Goal: Task Accomplishment & Management: Manage account settings

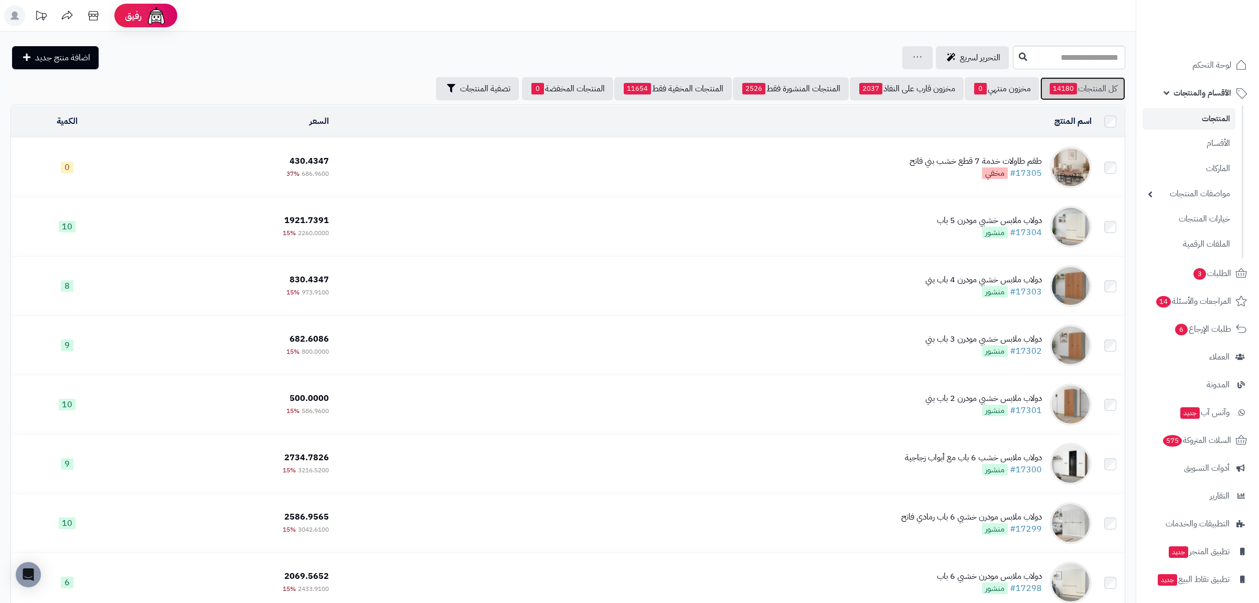
click at [1066, 91] on span "14180" at bounding box center [1062, 89] width 27 height 12
click at [997, 89] on link "مخزون منتهي 5" at bounding box center [1001, 88] width 74 height 23
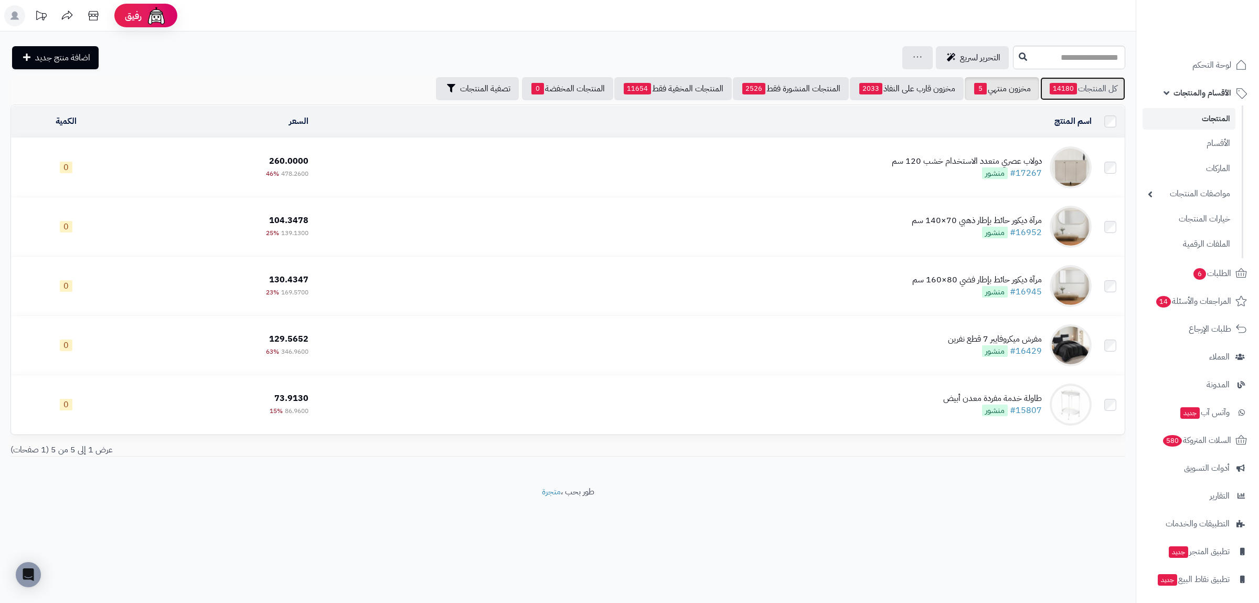
click at [1088, 84] on link "كل المنتجات 14180" at bounding box center [1082, 88] width 85 height 23
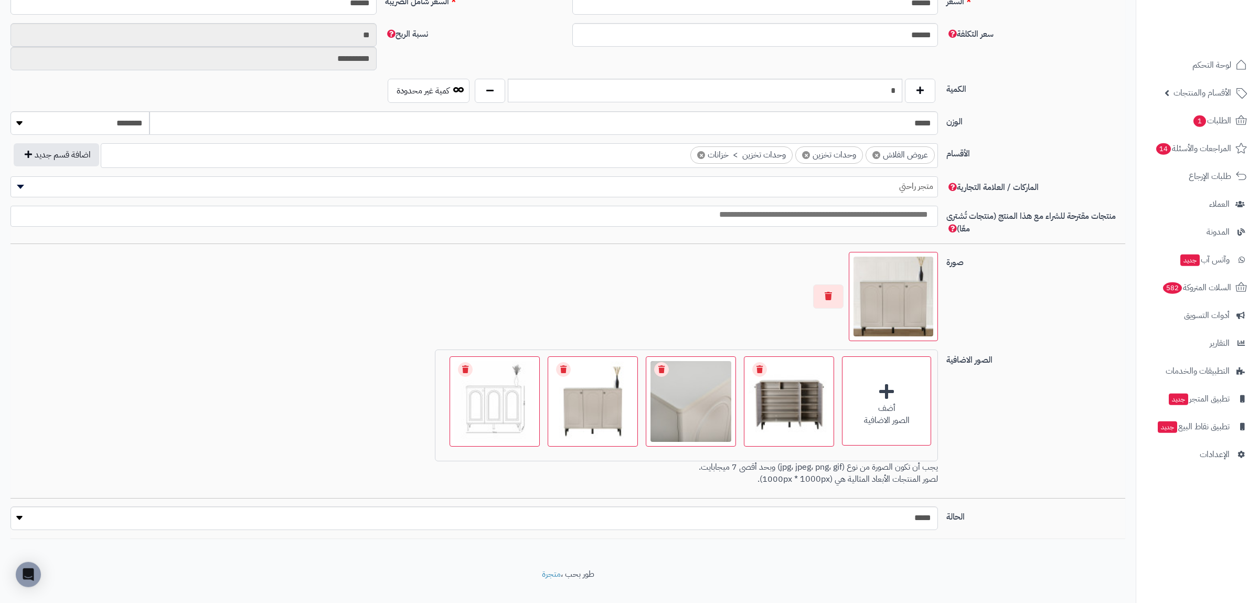
scroll to position [481, 0]
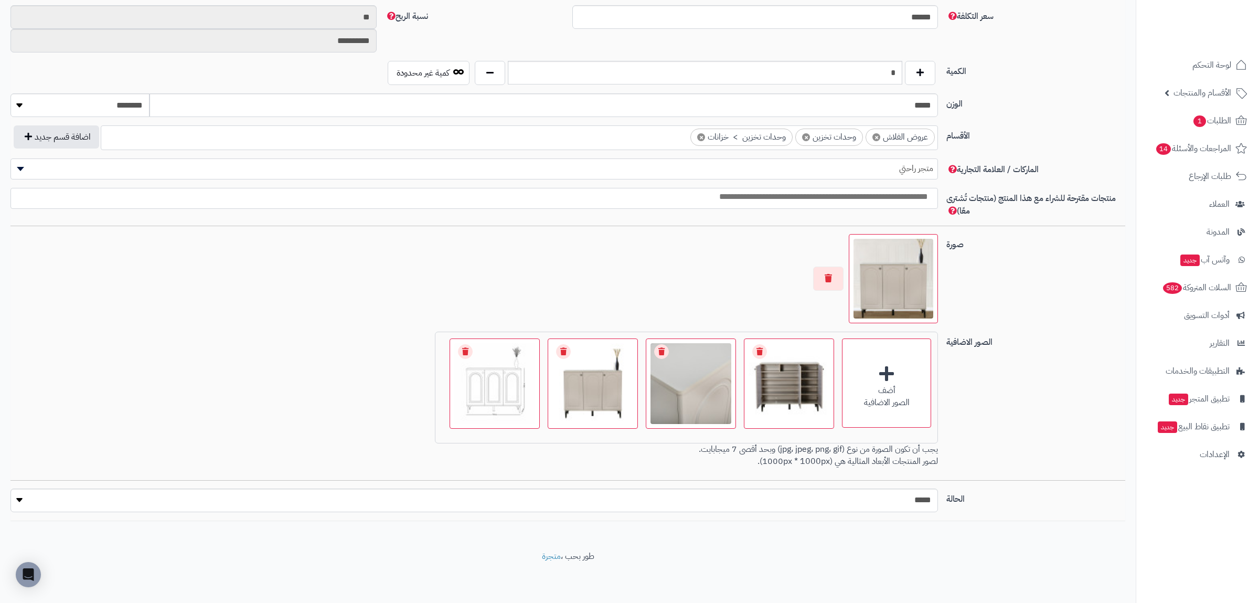
drag, startPoint x: 851, startPoint y: 55, endPoint x: 898, endPoint y: 70, distance: 49.4
click at [898, 70] on div "**********" at bounding box center [567, 107] width 1114 height 825
click at [885, 76] on input "*" at bounding box center [705, 73] width 394 height 24
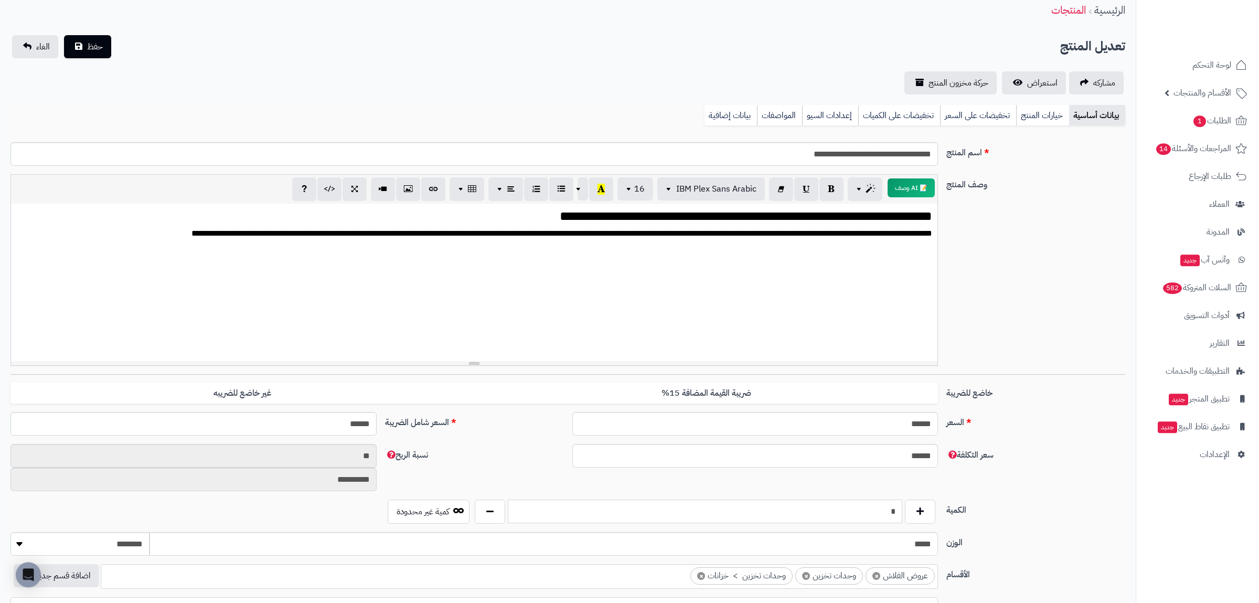
scroll to position [0, 0]
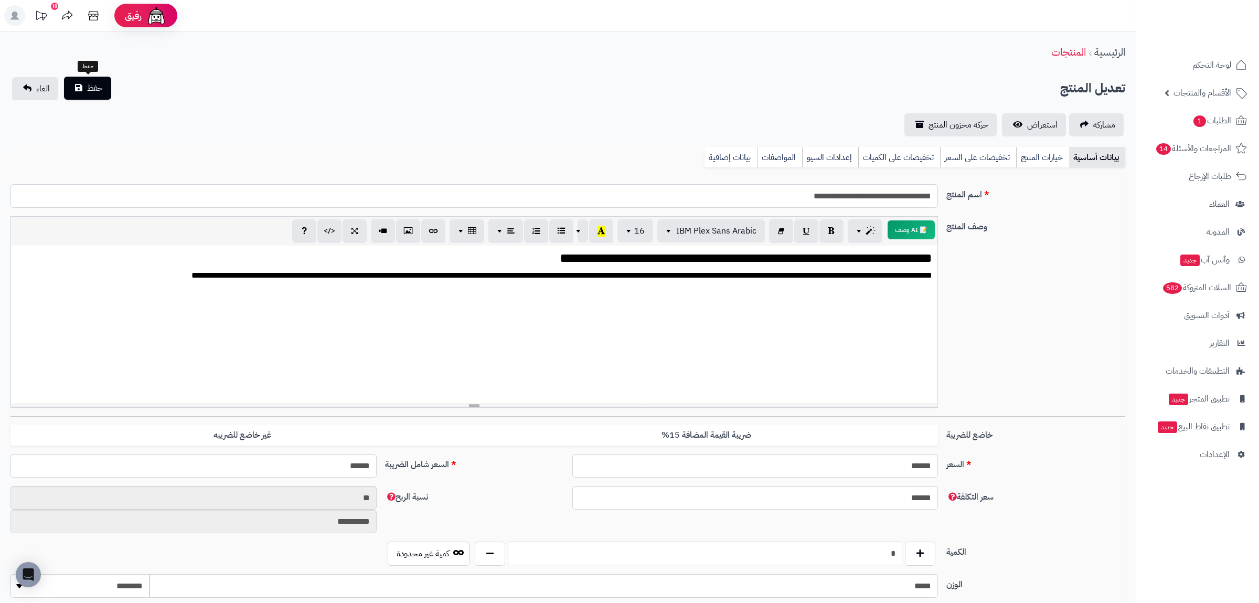
type input "*"
click at [92, 89] on span "حفظ" at bounding box center [95, 88] width 16 height 13
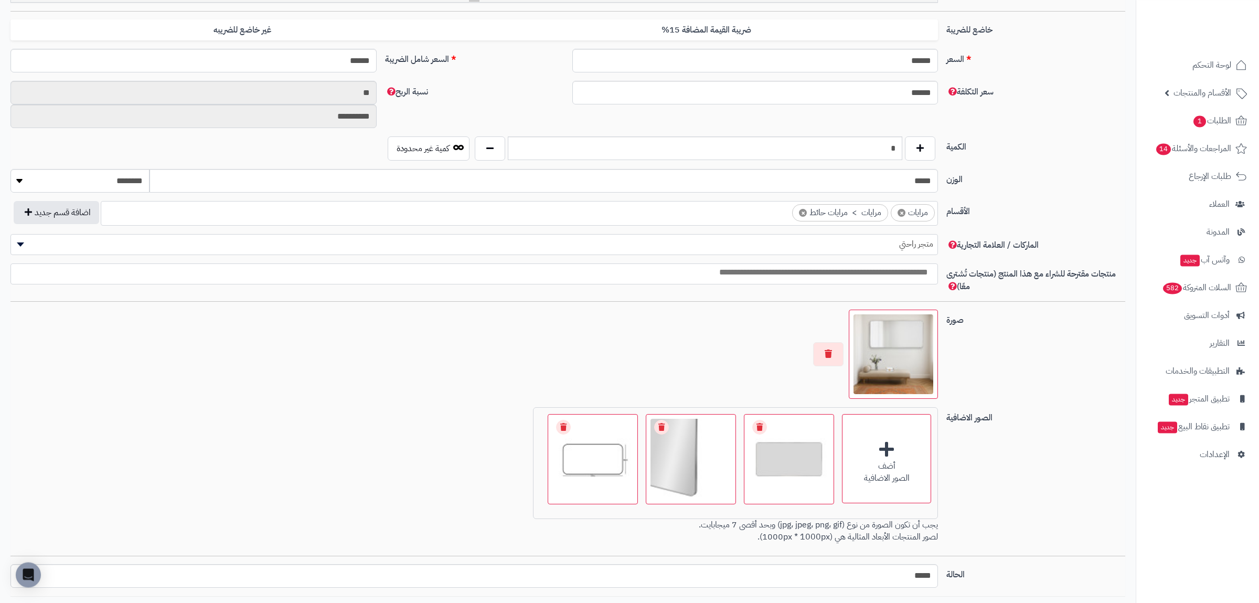
scroll to position [481, 0]
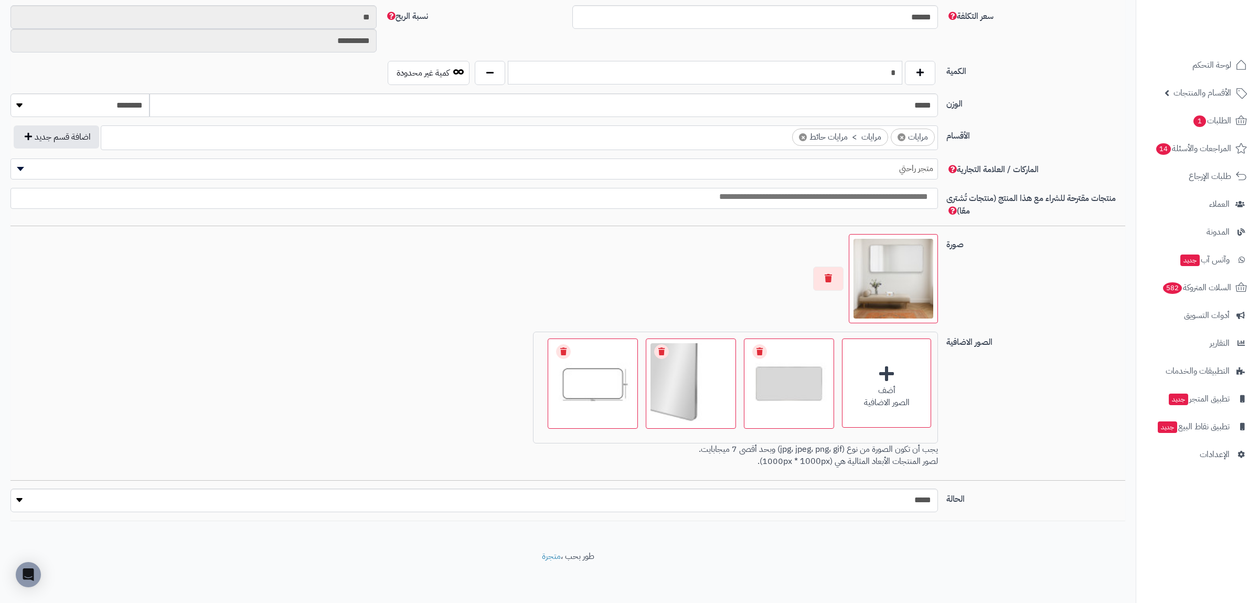
drag, startPoint x: 883, startPoint y: 72, endPoint x: 900, endPoint y: 71, distance: 16.9
click at [900, 71] on input "*" at bounding box center [705, 73] width 394 height 24
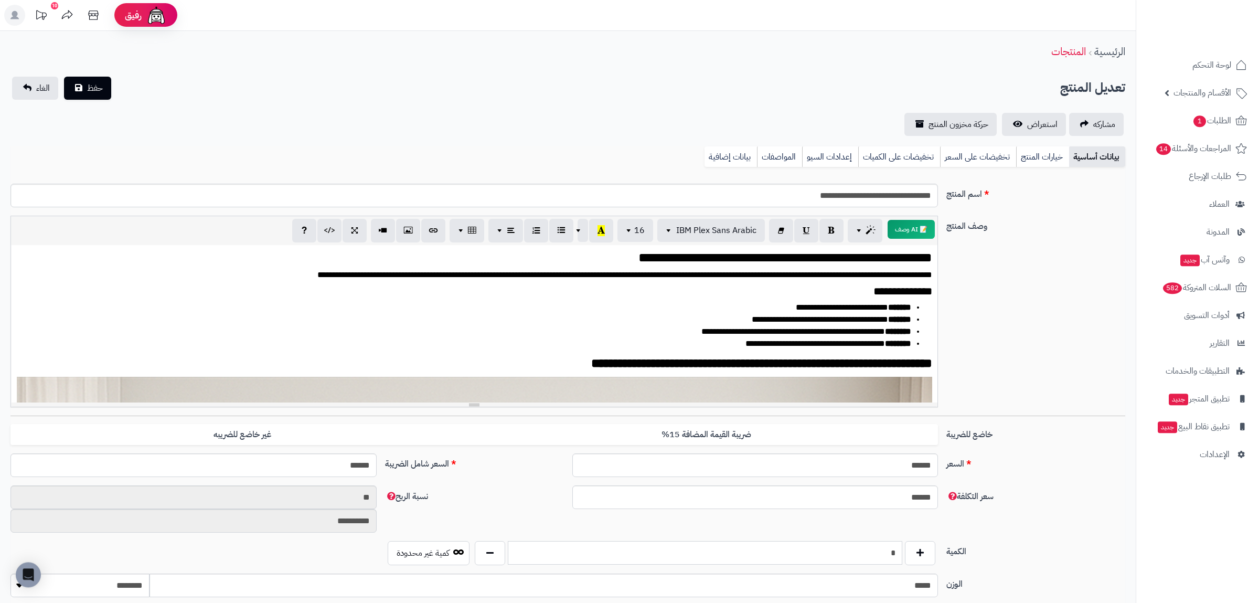
scroll to position [0, 0]
type input "*"
click at [89, 92] on span "حفظ" at bounding box center [95, 88] width 16 height 13
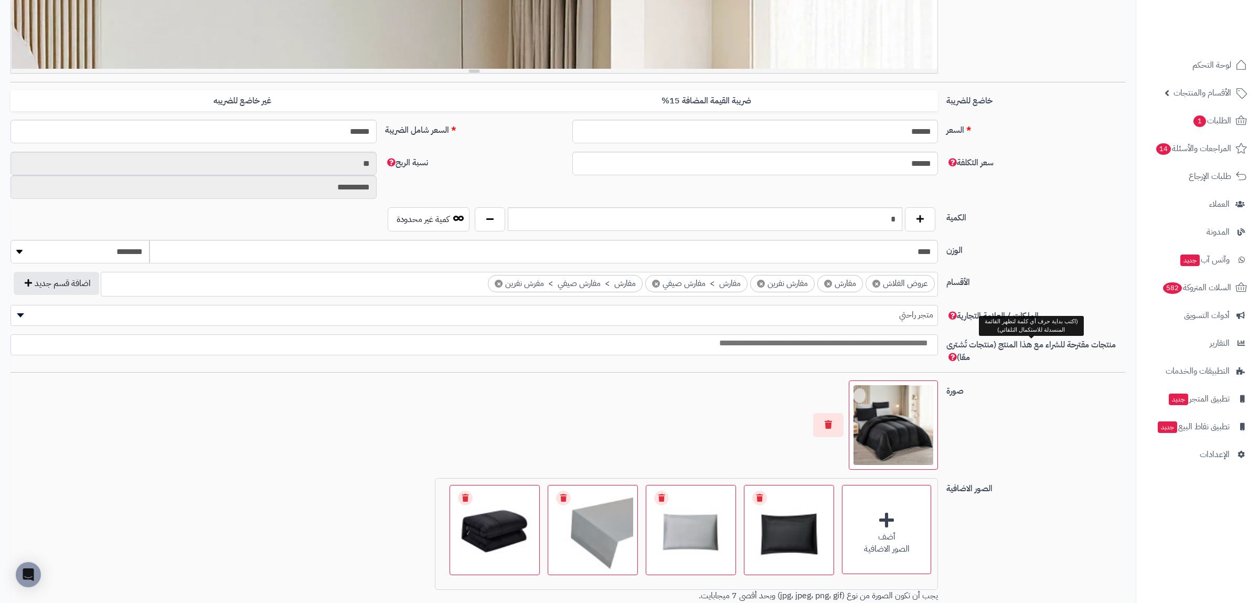
scroll to position [481, 0]
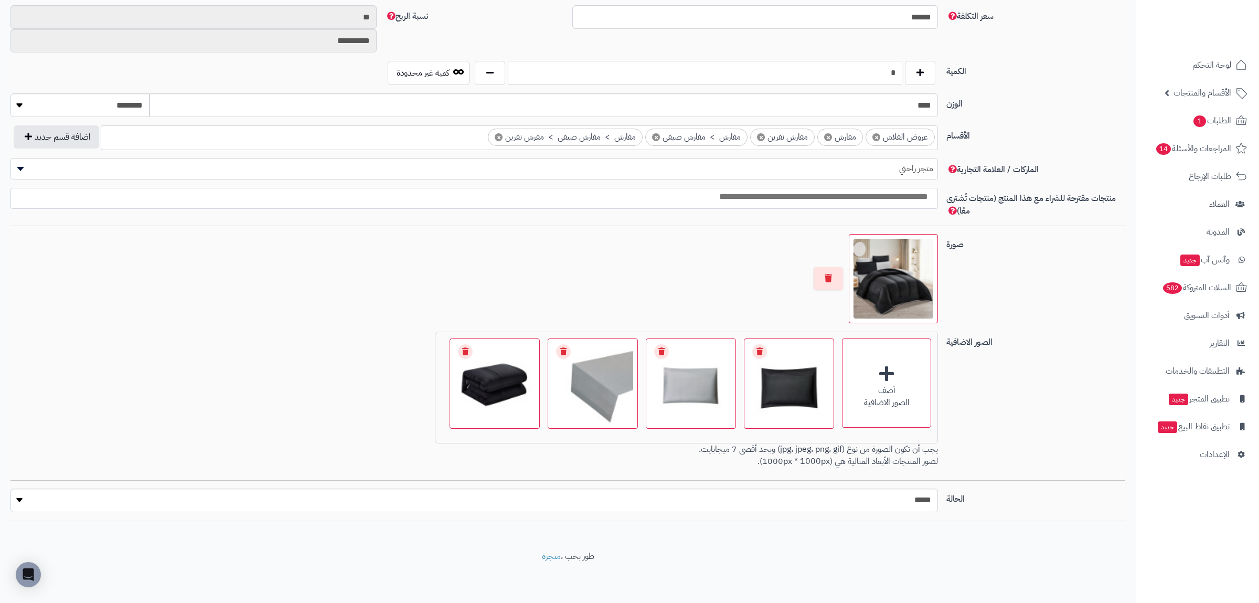
drag, startPoint x: 873, startPoint y: 69, endPoint x: 910, endPoint y: 79, distance: 38.0
click at [902, 79] on input "*" at bounding box center [705, 73] width 394 height 24
type input "*"
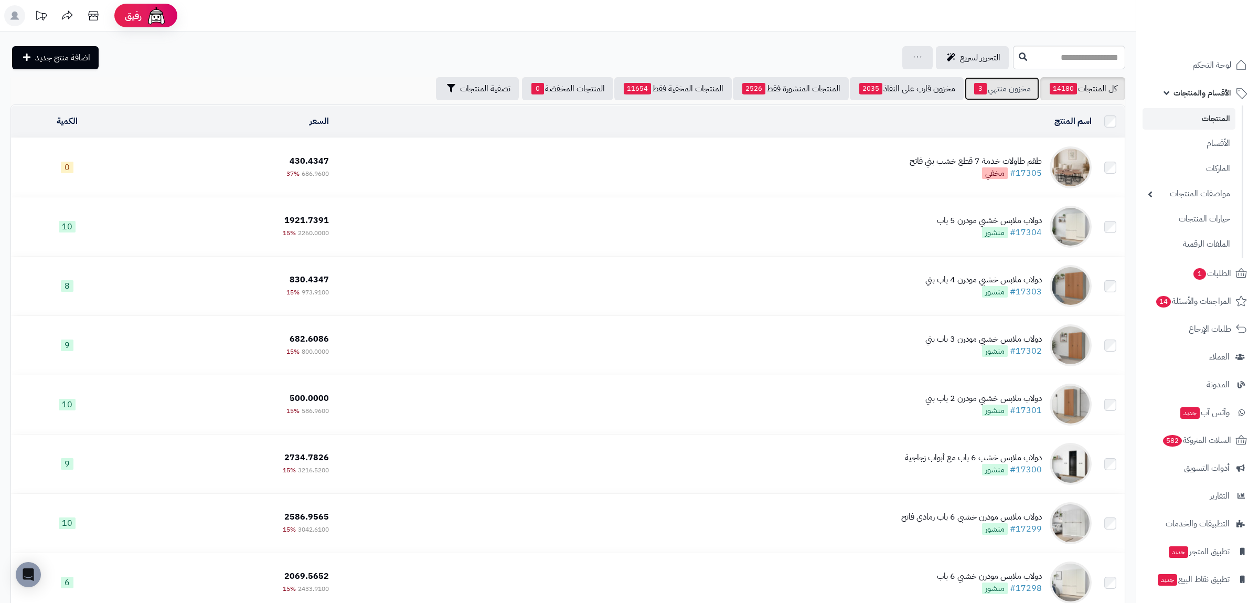
click at [1015, 87] on link "مخزون منتهي 3" at bounding box center [1001, 88] width 74 height 23
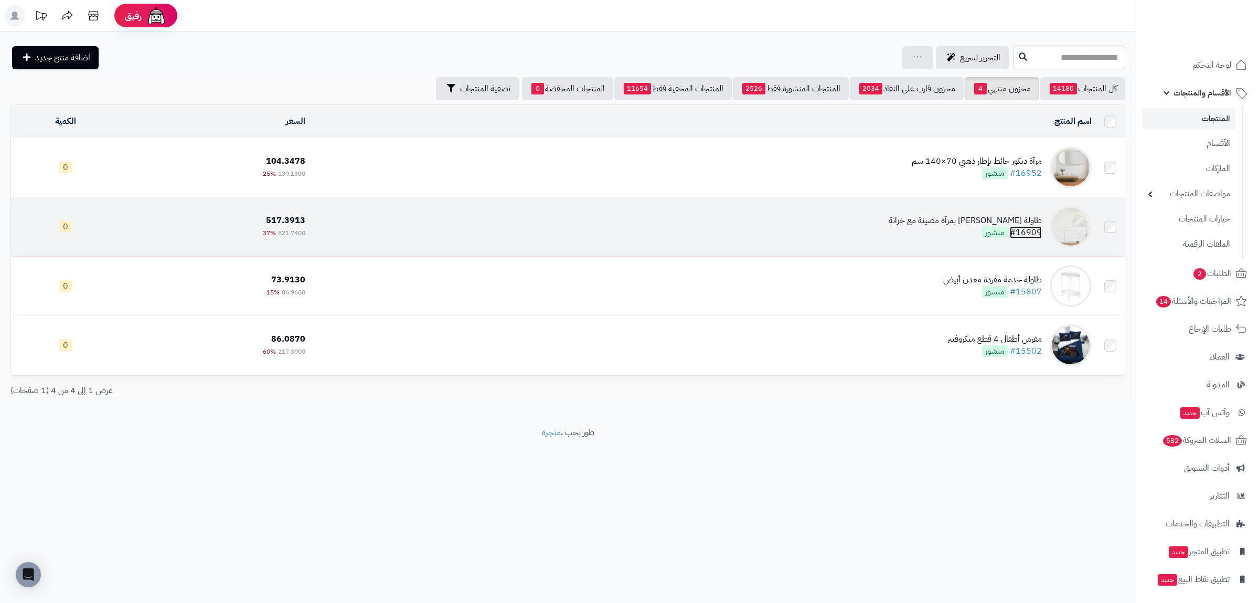
click at [1033, 231] on link "#16909" at bounding box center [1026, 232] width 32 height 13
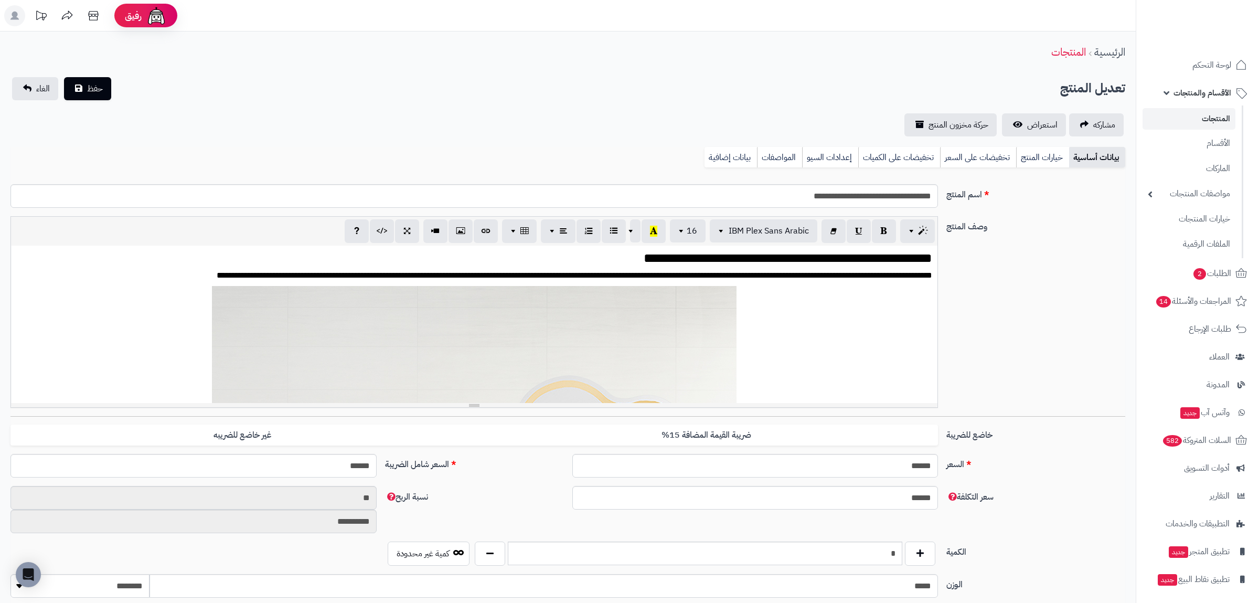
click at [737, 155] on link "بيانات إضافية" at bounding box center [730, 157] width 52 height 21
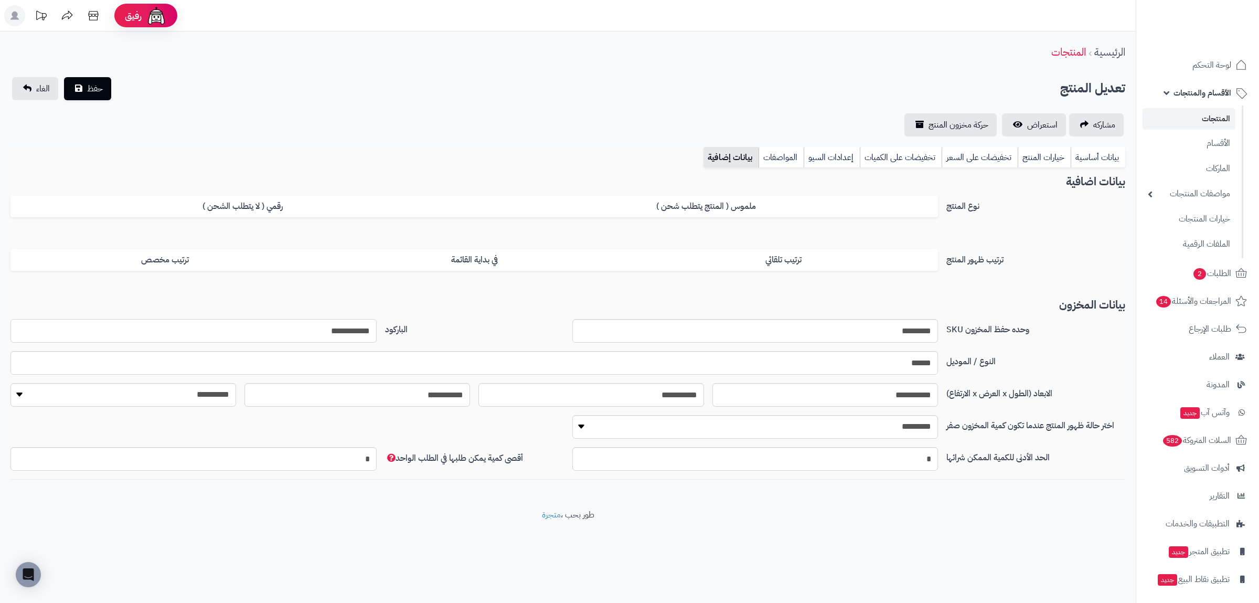
click at [333, 330] on input "**********" at bounding box center [193, 331] width 366 height 24
click at [333, 331] on input "**********" at bounding box center [193, 331] width 366 height 24
click at [1111, 158] on link "بيانات أساسية" at bounding box center [1097, 157] width 55 height 21
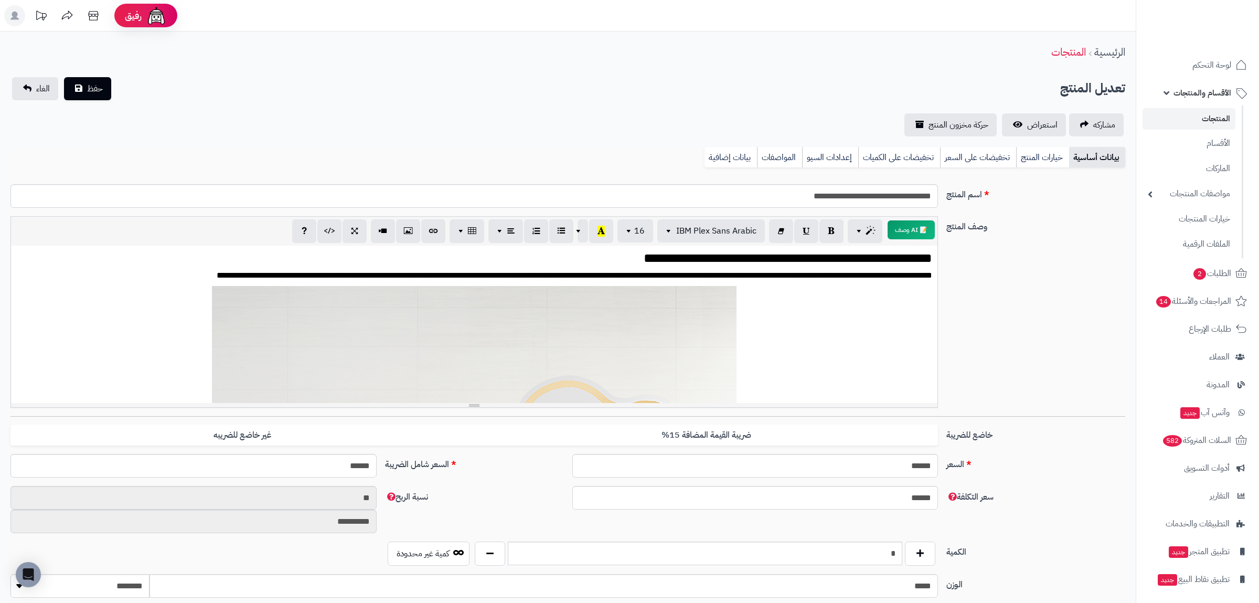
scroll to position [334, 0]
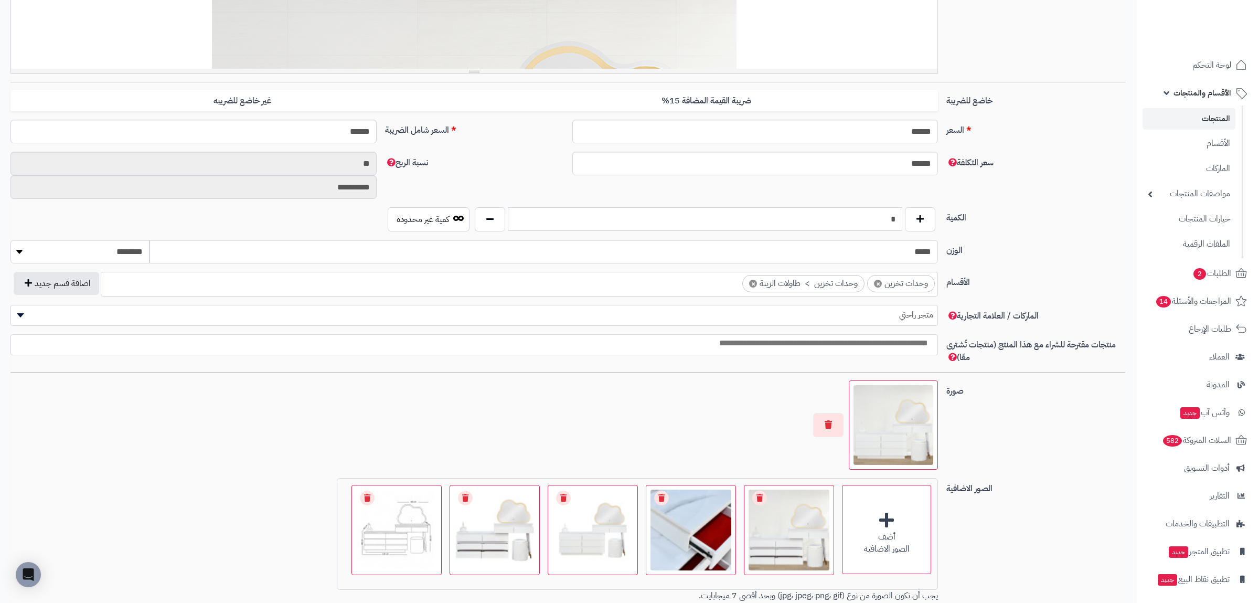
drag, startPoint x: 882, startPoint y: 224, endPoint x: 904, endPoint y: 224, distance: 22.0
click at [902, 224] on input "*" at bounding box center [705, 219] width 394 height 24
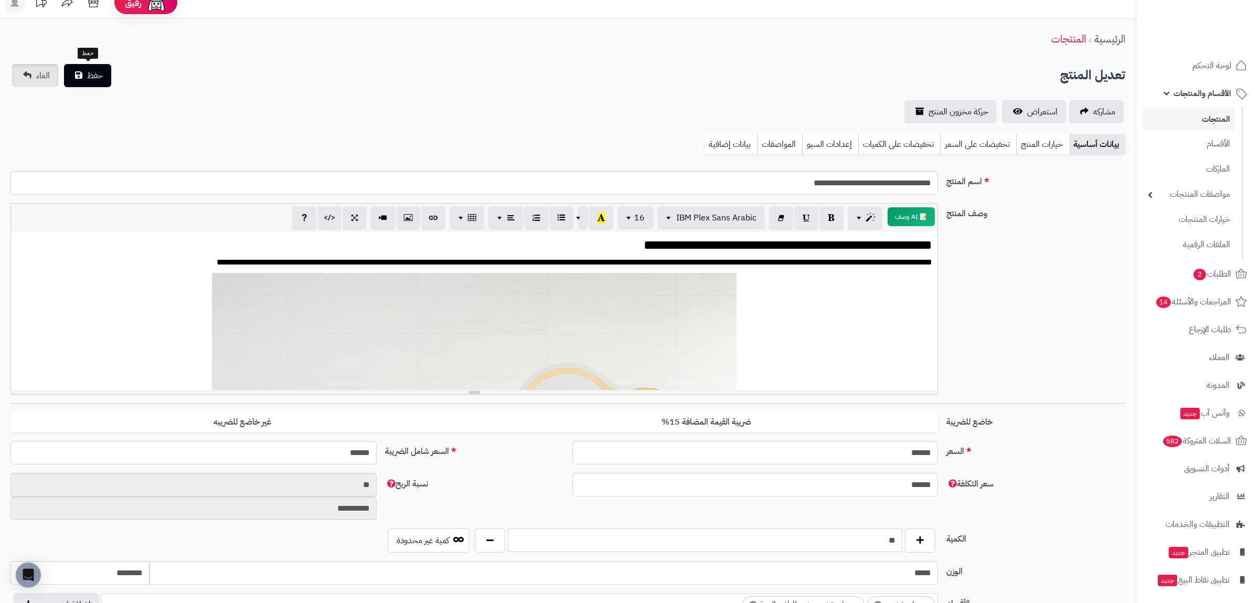
scroll to position [0, 0]
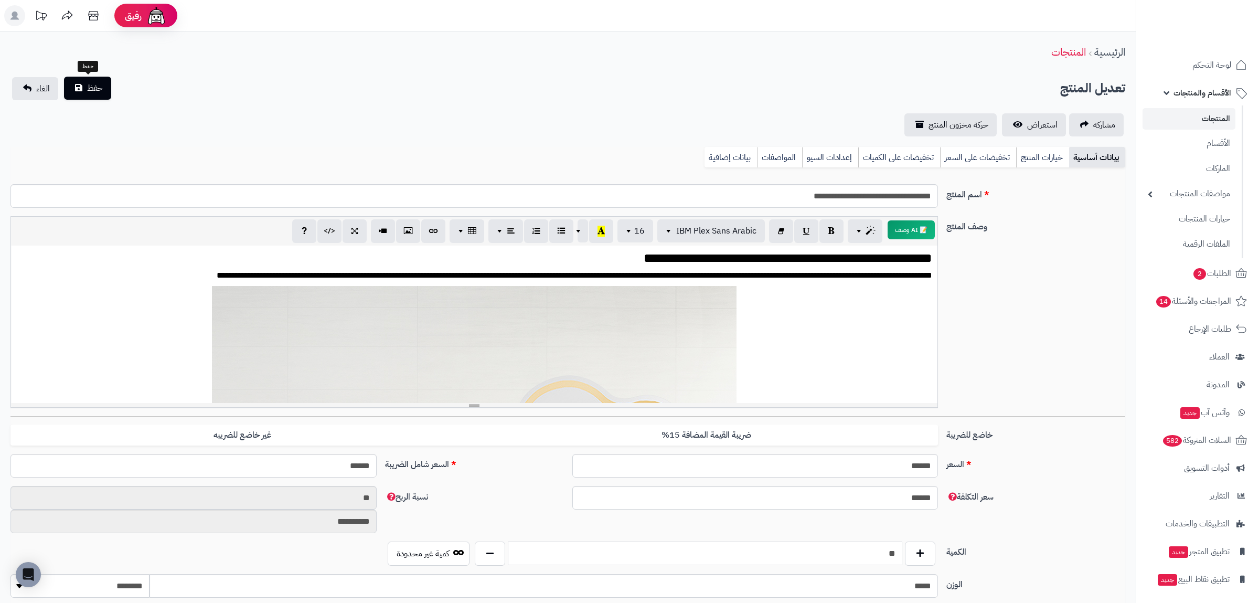
type input "**"
click at [90, 85] on span "حفظ" at bounding box center [95, 88] width 16 height 13
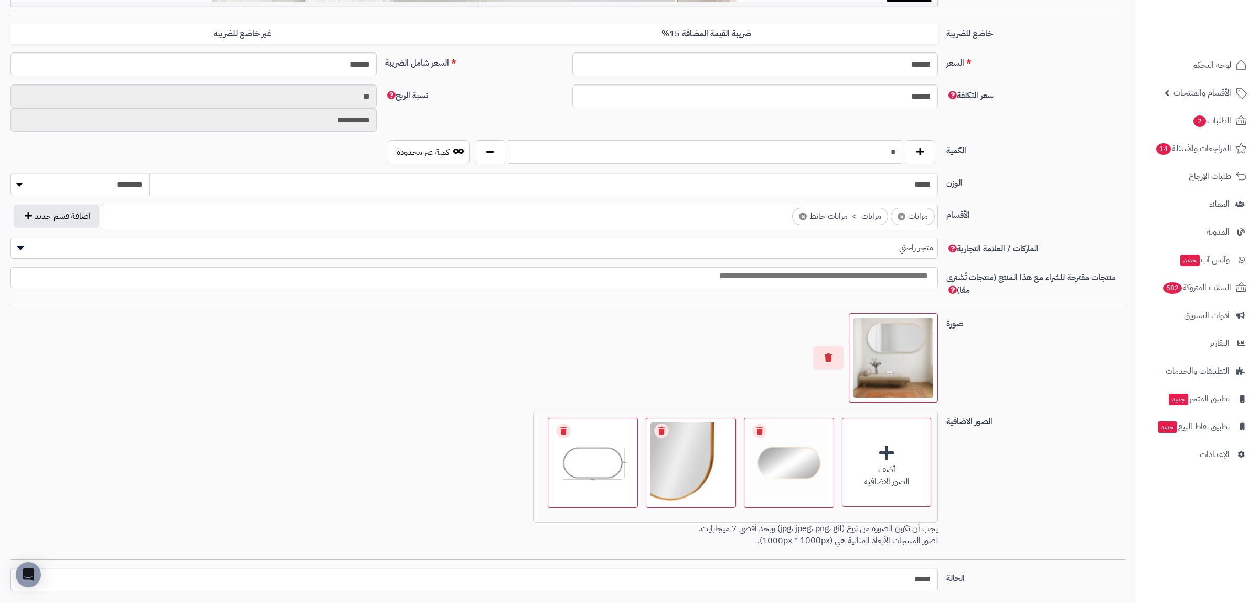
scroll to position [481, 0]
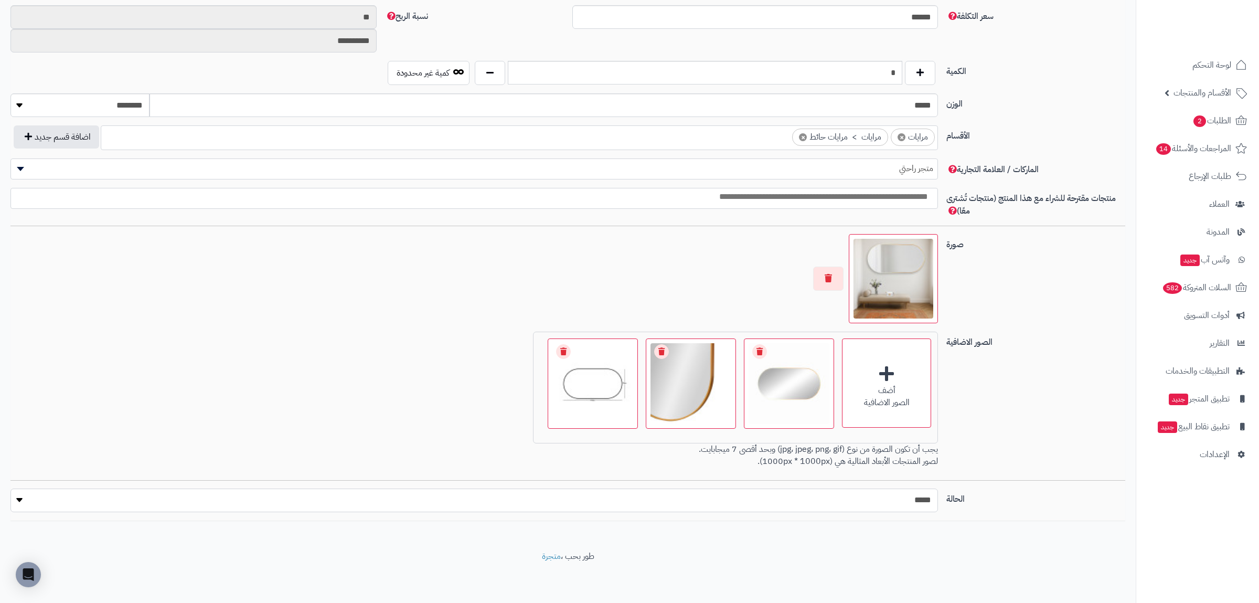
select select "*"
click option "****" at bounding box center [0, 0] width 0 height 0
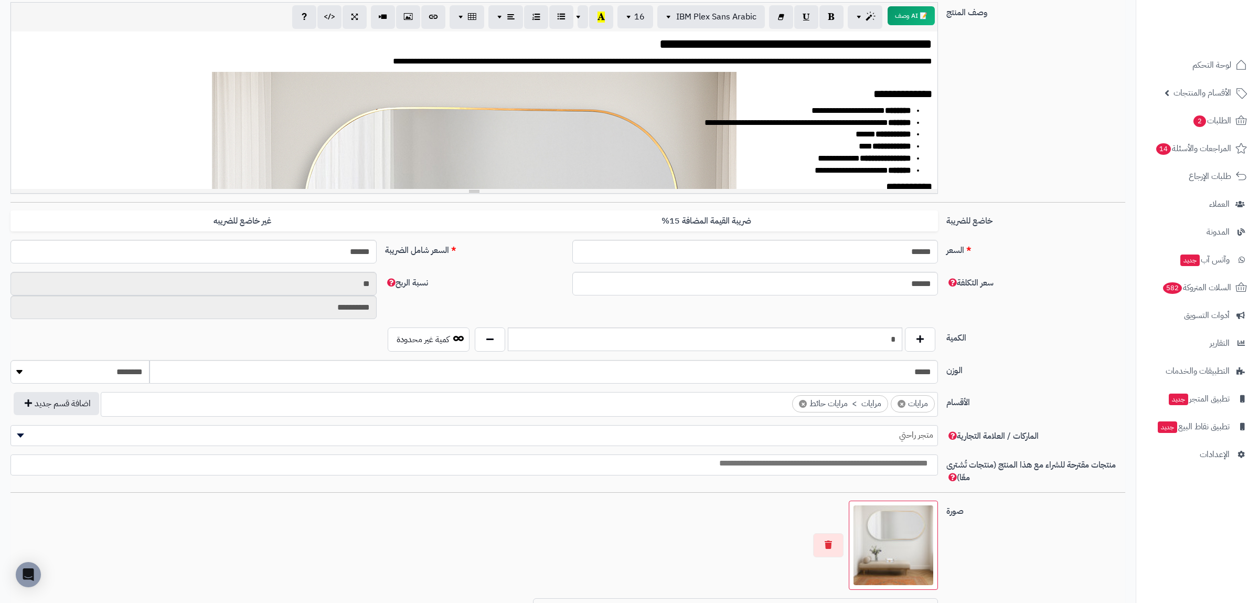
scroll to position [0, 0]
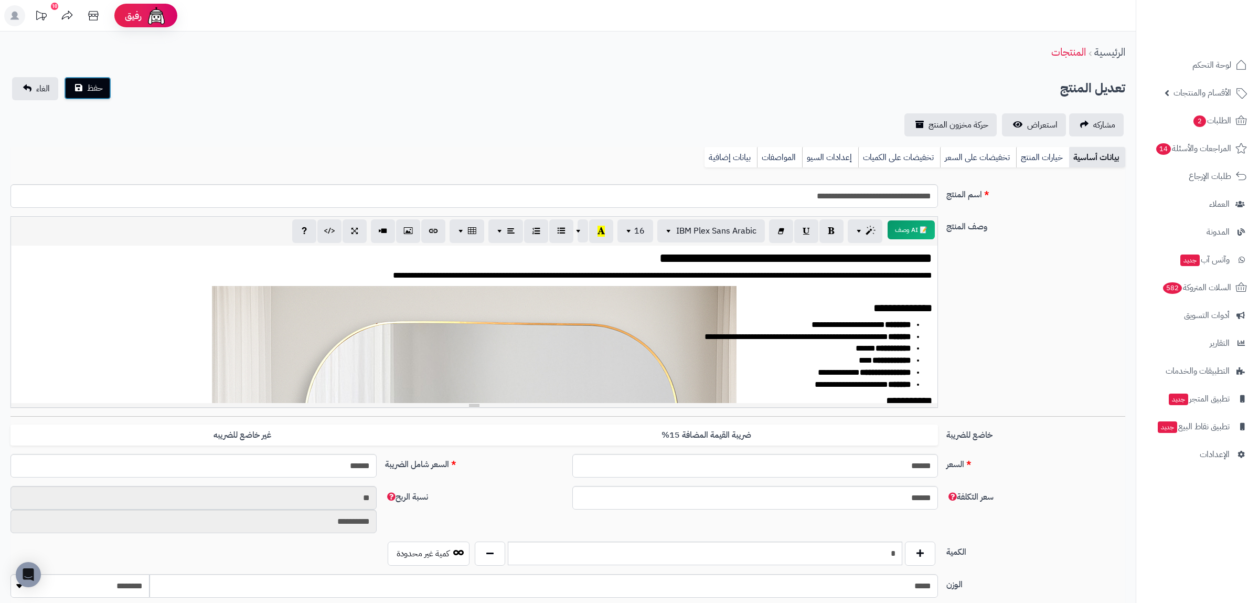
click at [92, 94] on button "حفظ" at bounding box center [87, 88] width 47 height 23
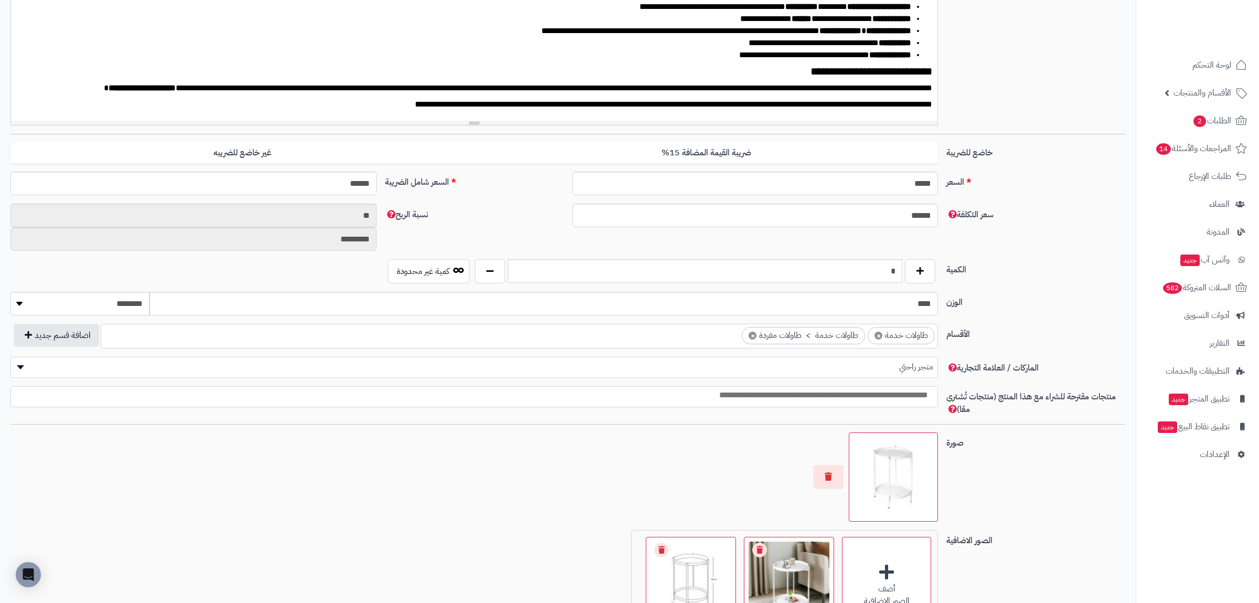
scroll to position [481, 0]
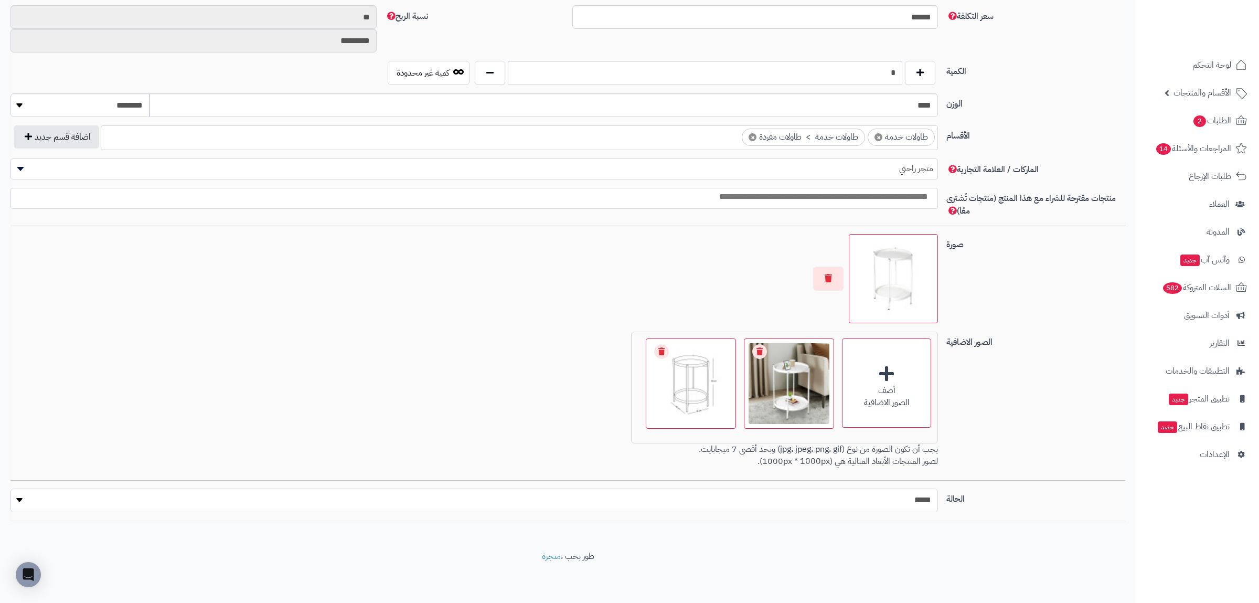
click at [10, 488] on select "***** ****" at bounding box center [473, 500] width 927 height 24
select select "*"
click option "****" at bounding box center [0, 0] width 0 height 0
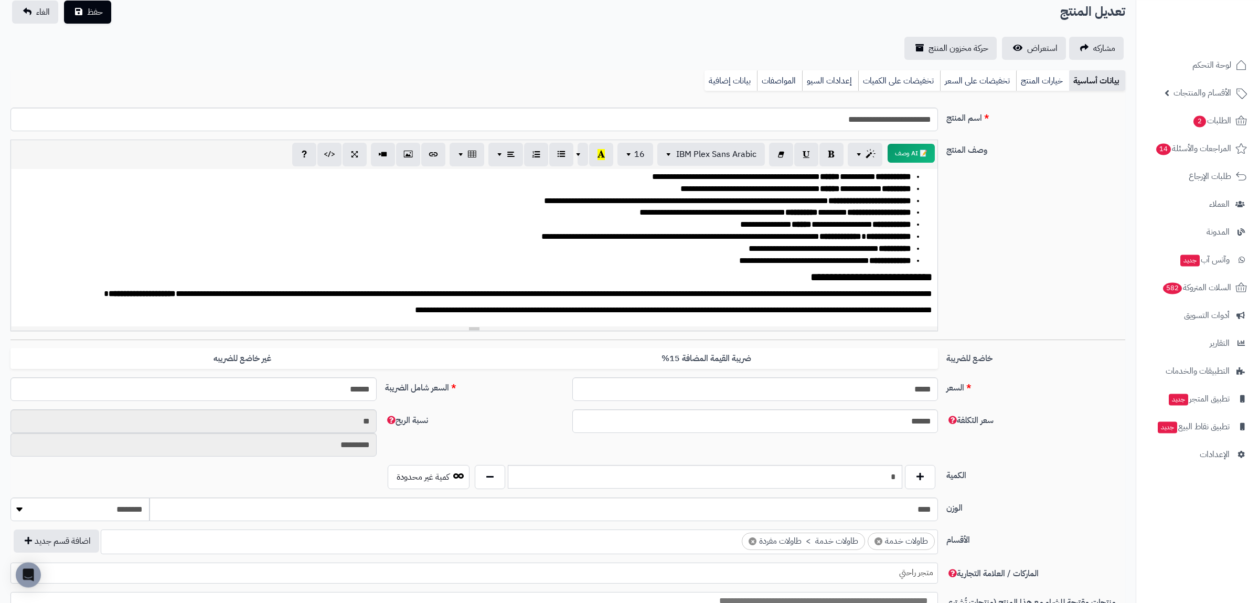
scroll to position [0, 0]
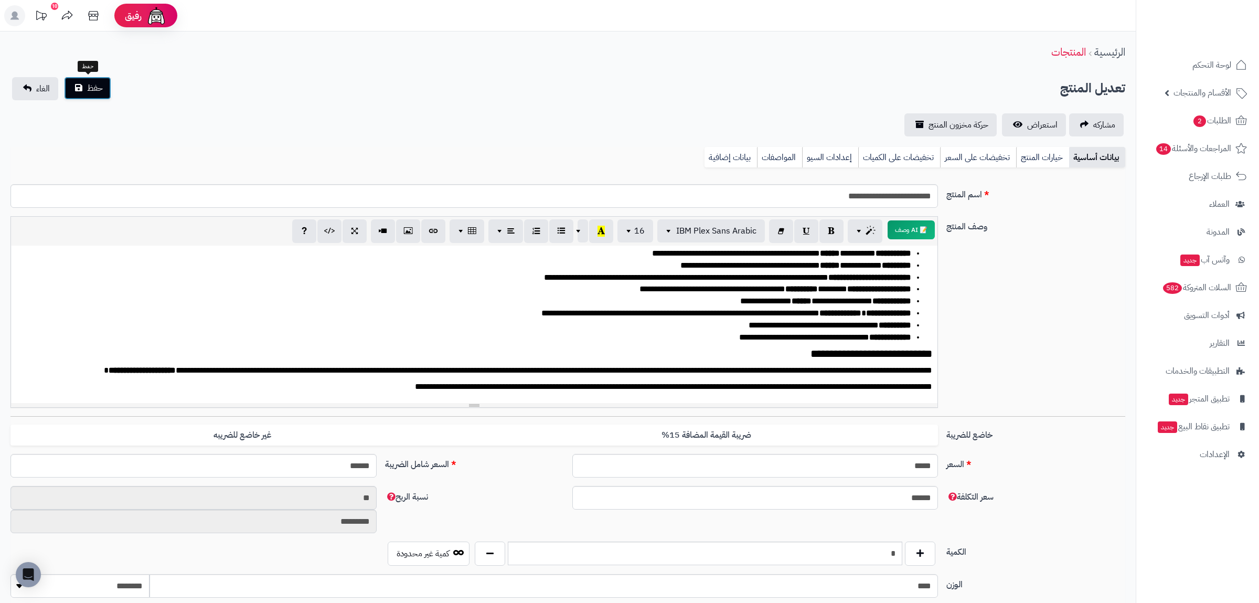
click at [95, 91] on span "حفظ" at bounding box center [95, 88] width 16 height 13
